Goal: Complete application form

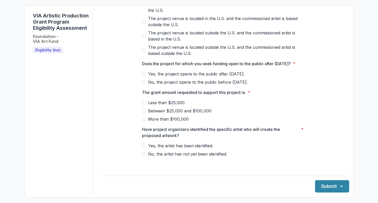
scroll to position [209, 0]
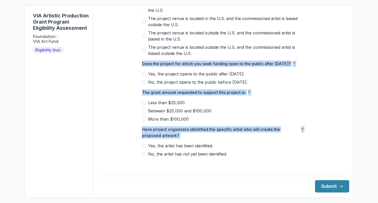
drag, startPoint x: 232, startPoint y: 158, endPoint x: 135, endPoint y: 42, distance: 151.2
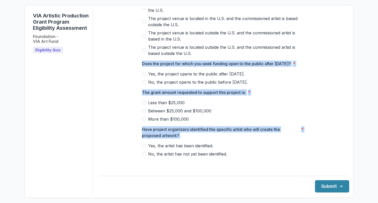
drag, startPoint x: 137, startPoint y: 17, endPoint x: 266, endPoint y: 205, distance: 227.5
click at [266, 203] on html "**********" at bounding box center [189, 101] width 378 height 203
copy div "**********"
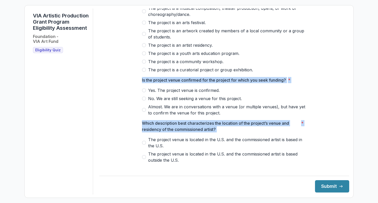
scroll to position [18, 0]
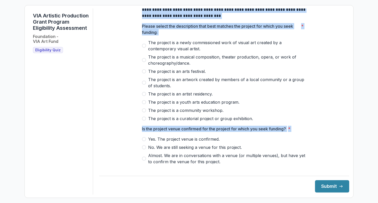
click at [259, 63] on span "The project is a musical composition, theater production, opera, or work of cho…" at bounding box center [227, 60] width 158 height 12
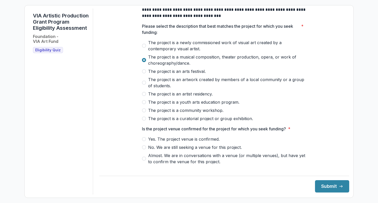
click at [194, 29] on p "Please select the description that best matches the project for which you seek …" at bounding box center [220, 29] width 157 height 12
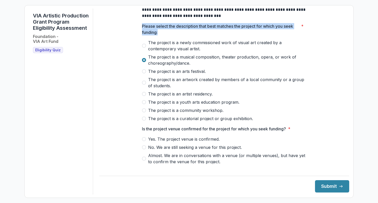
drag, startPoint x: 158, startPoint y: 36, endPoint x: 138, endPoint y: 32, distance: 20.8
click at [138, 32] on div "**********" at bounding box center [224, 170] width 173 height 360
copy p "Please select the description that best matches the project for which you seek …"
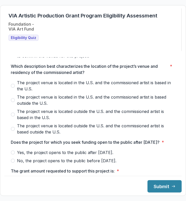
scroll to position [173, 0]
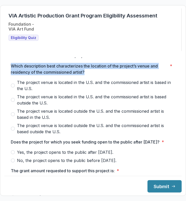
drag, startPoint x: 90, startPoint y: 76, endPoint x: 12, endPoint y: 71, distance: 77.8
click at [12, 71] on p "Which description best characterizes the location of the project’s venue and re…" at bounding box center [89, 69] width 157 height 12
copy p "Which description best characterizes the location of the project’s venue and re…"
drag, startPoint x: 64, startPoint y: 136, endPoint x: 33, endPoint y: 98, distance: 49.3
click at [33, 98] on div "The project venue is located in the U.S. and the commissioned artist is based i…" at bounding box center [93, 106] width 164 height 55
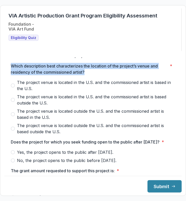
drag, startPoint x: 19, startPoint y: 85, endPoint x: 48, endPoint y: 99, distance: 32.2
click at [48, 99] on div "The project venue is located in the U.S. and the commissioned artist is based i…" at bounding box center [93, 106] width 164 height 55
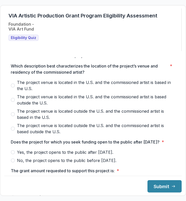
click at [16, 83] on label "The project venue is located in the U.S. and the commissioned artist is based i…" at bounding box center [93, 85] width 164 height 12
drag, startPoint x: 18, startPoint y: 85, endPoint x: 72, endPoint y: 130, distance: 69.7
click at [73, 130] on div "The project venue is located in the U.S. and the commissioned artist is based i…" at bounding box center [93, 106] width 164 height 55
drag, startPoint x: 65, startPoint y: 137, endPoint x: 26, endPoint y: 92, distance: 58.7
click at [26, 92] on div "The project venue is located in the U.S. and the commissioned artist is based i…" at bounding box center [93, 106] width 164 height 55
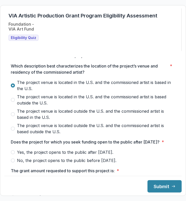
click at [8, 79] on div "**********" at bounding box center [92, 144] width 177 height 174
drag, startPoint x: 6, startPoint y: 81, endPoint x: 94, endPoint y: 135, distance: 102.8
click at [95, 135] on div "**********" at bounding box center [92, 144] width 177 height 174
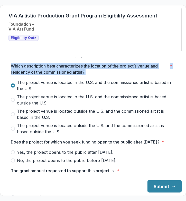
drag, startPoint x: 13, startPoint y: 69, endPoint x: 70, endPoint y: 128, distance: 82.1
click at [70, 128] on div "Which description best characterizes the location of the project’s venue and re…" at bounding box center [93, 99] width 164 height 72
click at [70, 128] on span "The project venue is located outside the U.S. and the commissioned artist is ba…" at bounding box center [96, 129] width 158 height 12
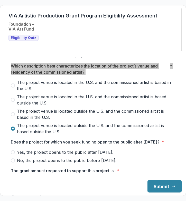
scroll to position [211, 0]
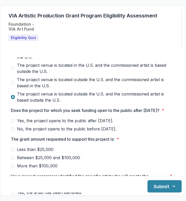
click at [19, 108] on p "Does the project for which you seek funding open to the public after [DATE]?" at bounding box center [85, 110] width 149 height 6
drag, startPoint x: 11, startPoint y: 108, endPoint x: 67, endPoint y: 117, distance: 56.3
click at [67, 117] on div "**********" at bounding box center [93, 33] width 173 height 360
copy p "Does the project for which you seek funding open to the public after [DATE]?"
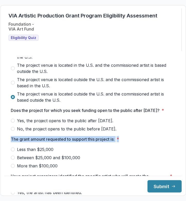
drag, startPoint x: 12, startPoint y: 144, endPoint x: 135, endPoint y: 141, distance: 123.3
click at [135, 141] on div "**********" at bounding box center [93, 33] width 173 height 360
copy span "The grant amount requested to support this project is: *"
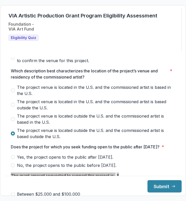
scroll to position [167, 0]
